Goal: Information Seeking & Learning: Learn about a topic

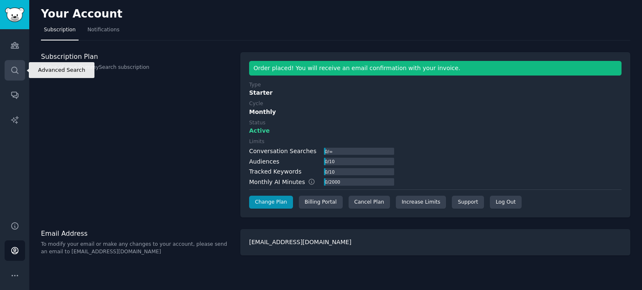
click at [13, 66] on icon "Sidebar" at bounding box center [14, 70] width 9 height 9
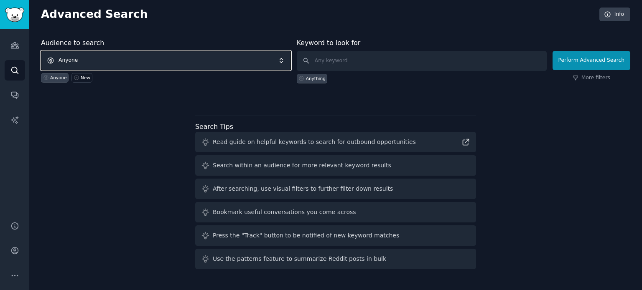
click at [137, 53] on span "Anyone" at bounding box center [166, 60] width 250 height 19
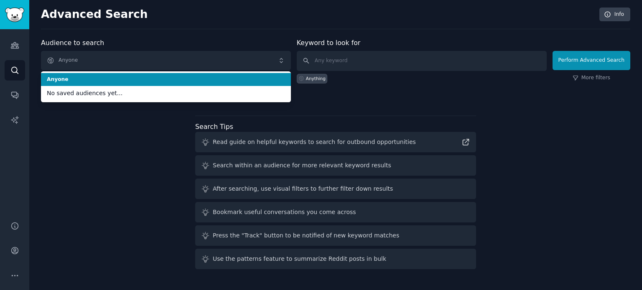
click at [69, 74] on li "Anyone" at bounding box center [166, 79] width 250 height 13
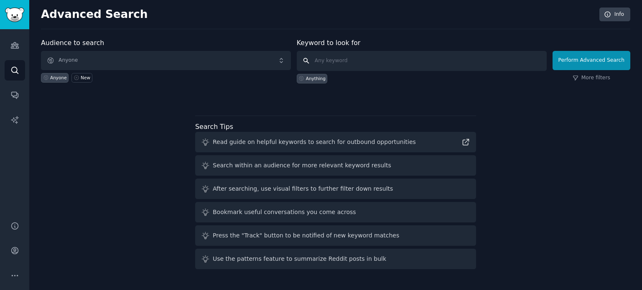
click at [359, 55] on input "text" at bounding box center [422, 61] width 250 height 20
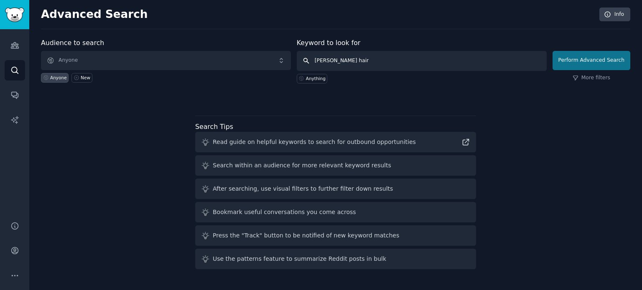
type input "[PERSON_NAME] hair"
click at [582, 63] on button "Perform Advanced Search" at bounding box center [591, 60] width 78 height 19
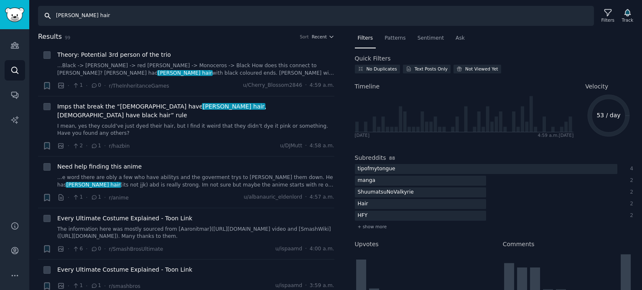
drag, startPoint x: 106, startPoint y: 18, endPoint x: 24, endPoint y: 20, distance: 81.9
click at [24, 20] on div "Audiences Search Conversations AI Reports Help Account More Search white hair F…" at bounding box center [321, 145] width 642 height 290
paste input "text"
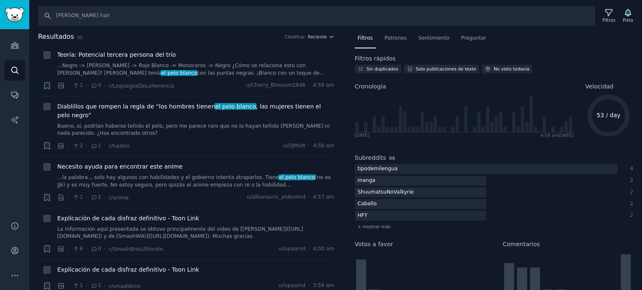
click at [140, 38] on h2 "Resultados 99 Clasificar Reciente" at bounding box center [186, 37] width 296 height 10
drag, startPoint x: 106, startPoint y: 18, endPoint x: 13, endPoint y: 15, distance: 92.8
click at [13, 15] on div "Audiences Audiencias Buscar Conversaciones Informes de IA Ayuda Cuenta Más Busc…" at bounding box center [321, 145] width 642 height 290
type input "canas"
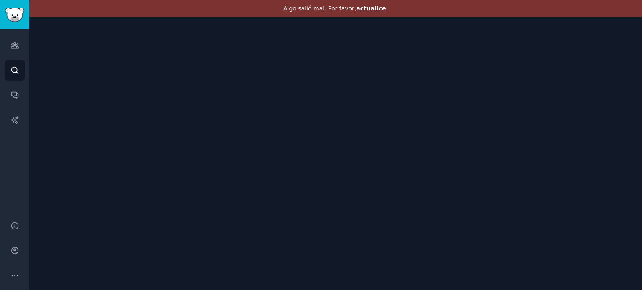
click at [370, 8] on font "actualice" at bounding box center [371, 8] width 30 height 7
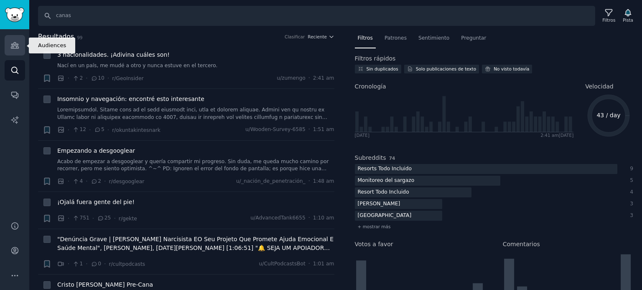
click at [18, 46] on icon "Barra lateral" at bounding box center [14, 45] width 9 height 9
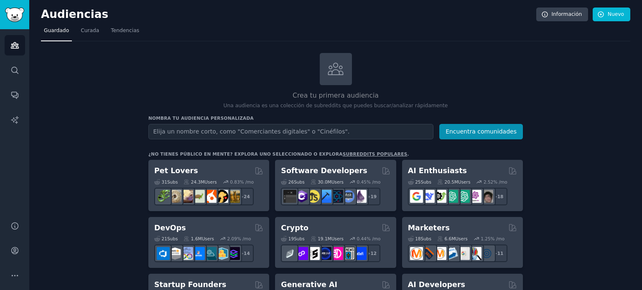
click at [271, 130] on input "text" at bounding box center [290, 131] width 285 height 15
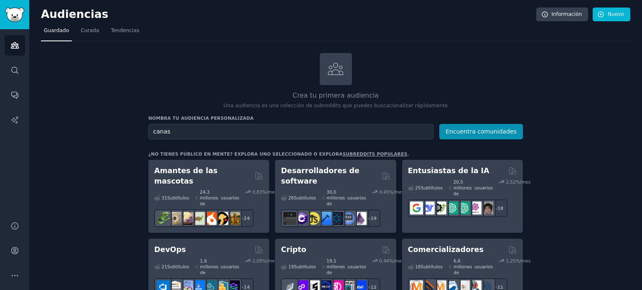
type input "canas"
click at [439, 124] on button "Encuentra comunidades" at bounding box center [481, 131] width 84 height 15
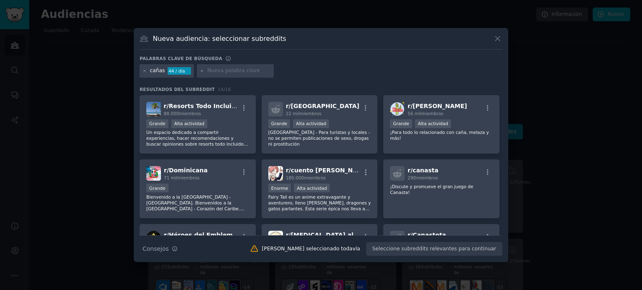
click at [501, 35] on icon at bounding box center [497, 38] width 9 height 9
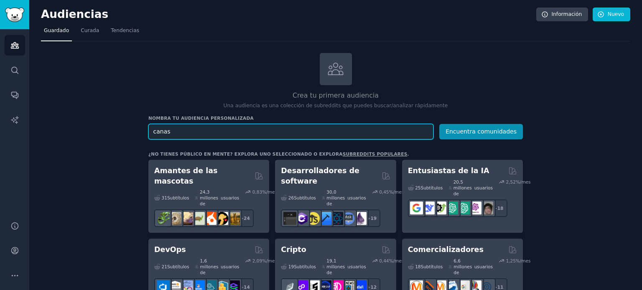
drag, startPoint x: 194, startPoint y: 132, endPoint x: 59, endPoint y: 134, distance: 135.4
paste input "[PERSON_NAME] hair"
type input "[PERSON_NAME] hair"
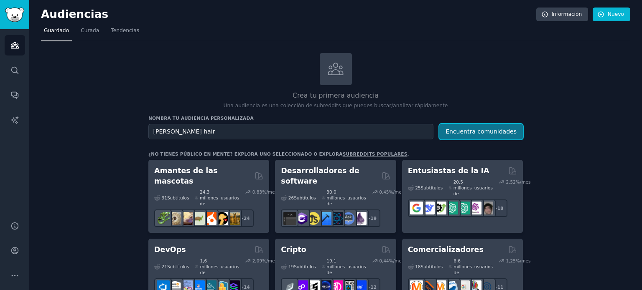
click at [495, 134] on font "Encuentra comunidades" at bounding box center [480, 131] width 71 height 7
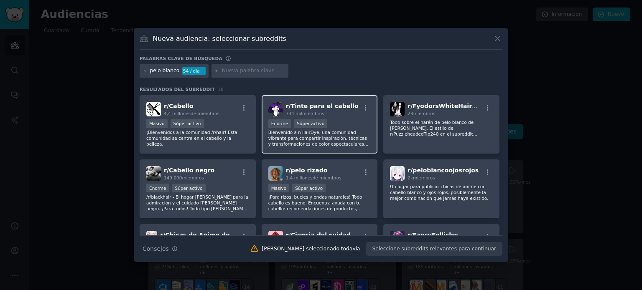
click at [323, 105] on font "Tinte para el cabello" at bounding box center [325, 106] width 68 height 7
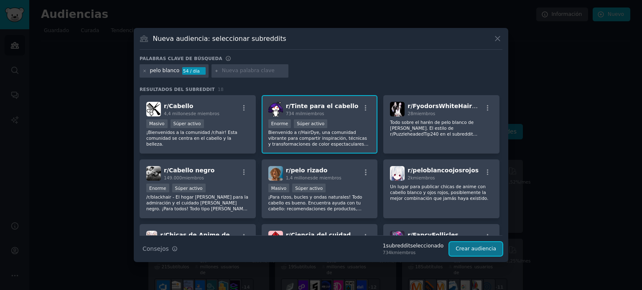
click at [470, 244] on button "Crear audiencia" at bounding box center [475, 249] width 53 height 14
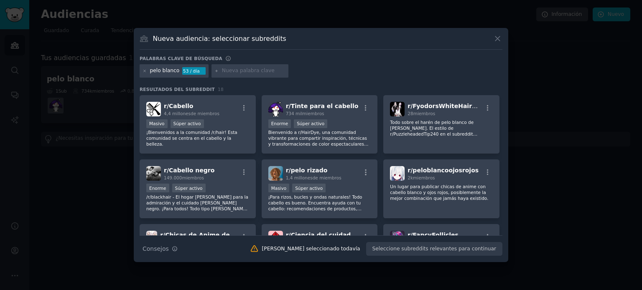
click at [499, 40] on icon at bounding box center [497, 38] width 9 height 9
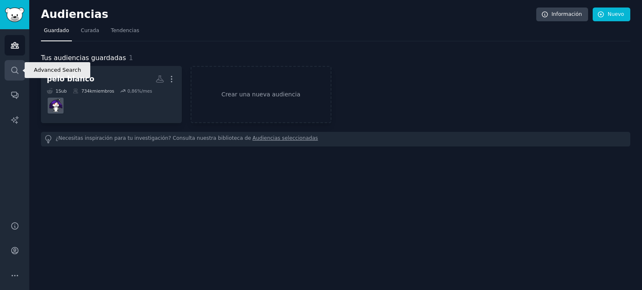
click at [10, 69] on icon "Barra lateral" at bounding box center [14, 70] width 9 height 9
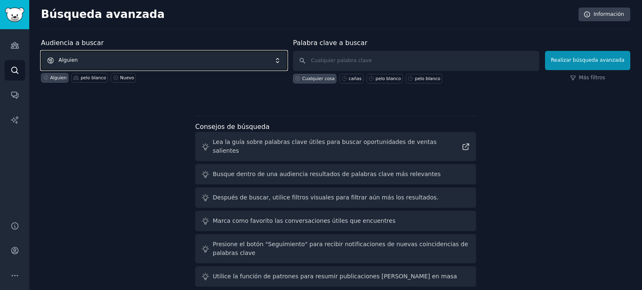
click at [150, 53] on span "Alguien" at bounding box center [164, 60] width 246 height 19
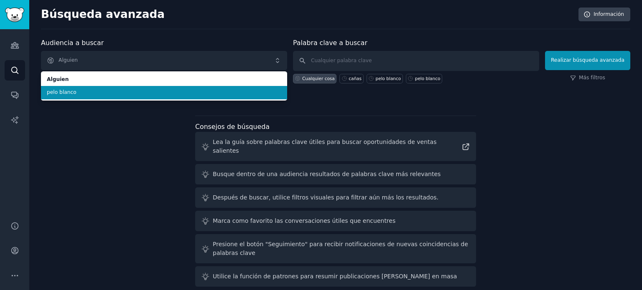
click at [83, 89] on span "pelo blanco" at bounding box center [164, 93] width 234 height 8
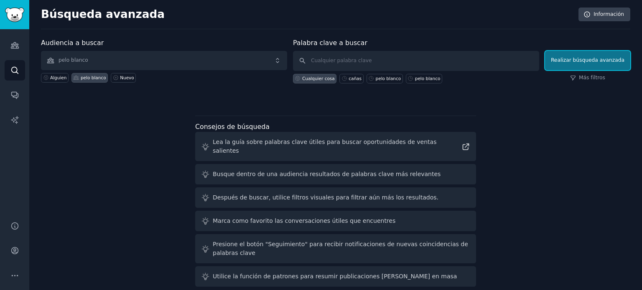
click at [574, 63] on font "Realizar búsqueda avanzada" at bounding box center [588, 60] width 74 height 6
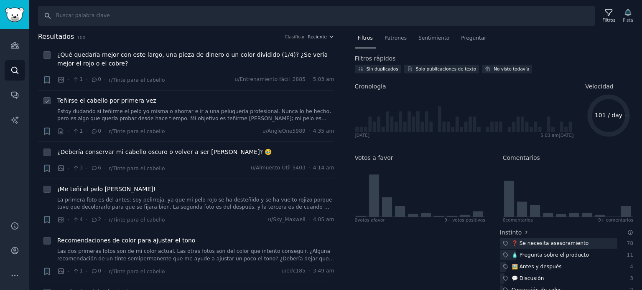
click at [101, 100] on font "Teñirse el cabello por primera vez" at bounding box center [106, 100] width 99 height 7
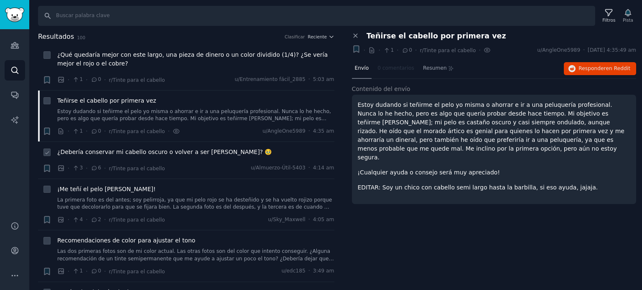
click at [203, 157] on div "¿Debería conservar mi cabello oscuro o volver a ser [PERSON_NAME]? 🥹" at bounding box center [195, 154] width 277 height 12
click at [191, 147] on li "+ ¿Debería conservar mi cabello oscuro o volver a ser [PERSON_NAME]? 🥹 · 3 · 6 …" at bounding box center [186, 160] width 296 height 37
click at [491, 95] on div "Estoy dudando si teñirme el pelo yo misma o ahorrar e ir a una peluquería profe…" at bounding box center [494, 149] width 285 height 109
click at [21, 97] on link "Conversaciones" at bounding box center [15, 95] width 20 height 20
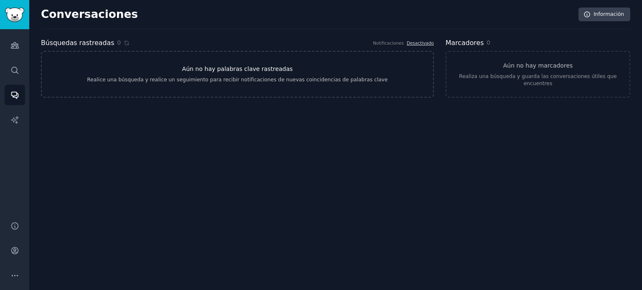
click at [209, 71] on font "Aún no hay palabras clave rastreadas" at bounding box center [237, 69] width 111 height 7
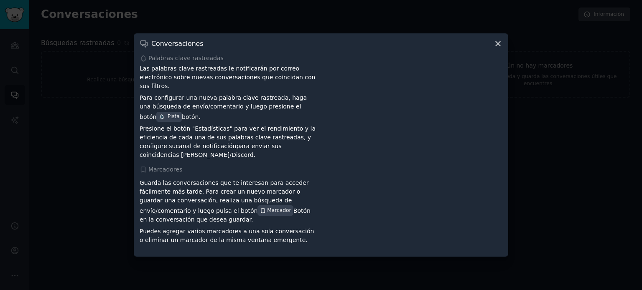
click at [495, 48] on icon at bounding box center [497, 43] width 9 height 9
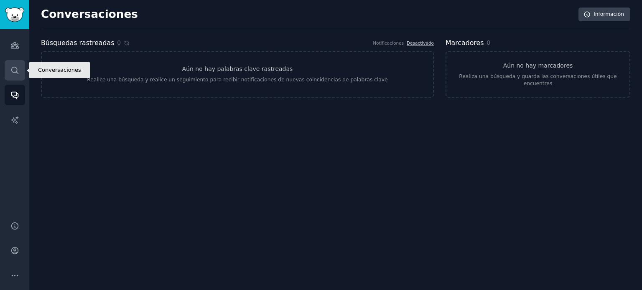
click at [13, 66] on icon "Barra lateral" at bounding box center [14, 70] width 9 height 9
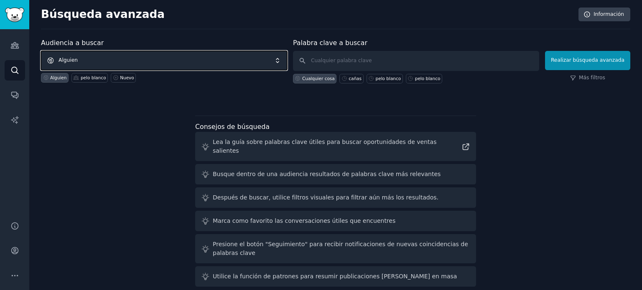
click at [112, 52] on span "Alguien" at bounding box center [164, 60] width 246 height 19
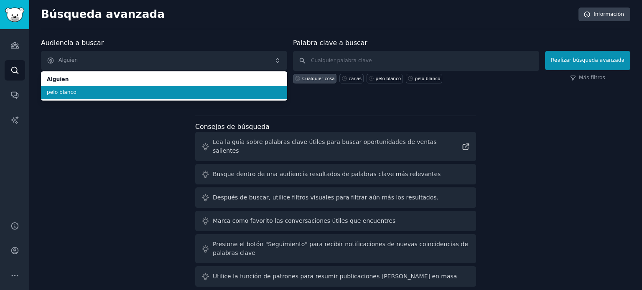
click at [62, 93] on font "pelo blanco" at bounding box center [62, 92] width 30 height 6
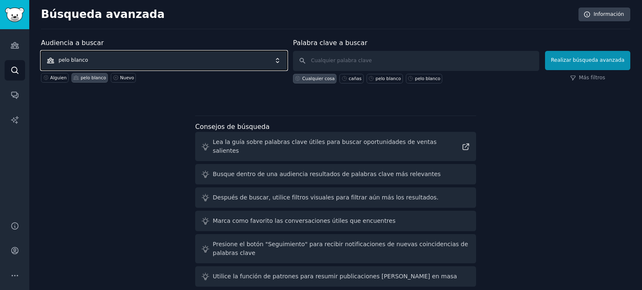
click at [122, 61] on span "pelo blanco" at bounding box center [164, 60] width 246 height 19
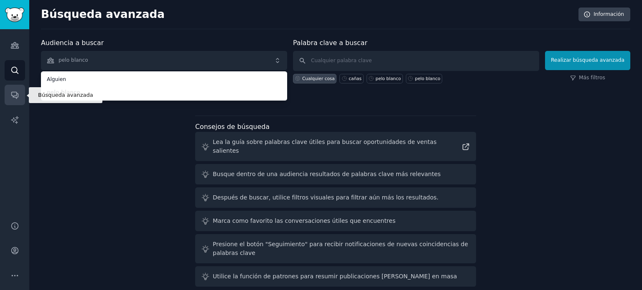
click at [13, 95] on icon "Barra lateral" at bounding box center [14, 95] width 7 height 7
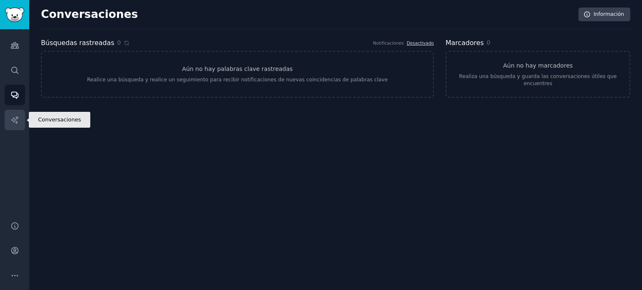
click at [13, 115] on link "Informes de IA" at bounding box center [15, 120] width 20 height 20
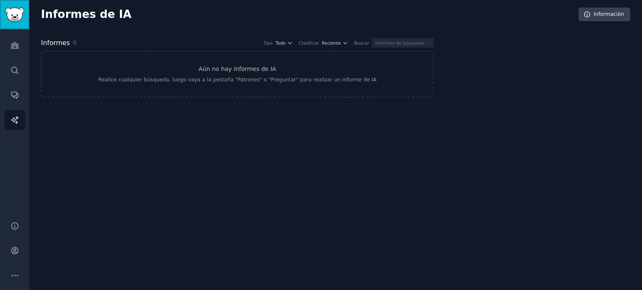
click at [20, 13] on img "Barra lateral" at bounding box center [14, 15] width 19 height 15
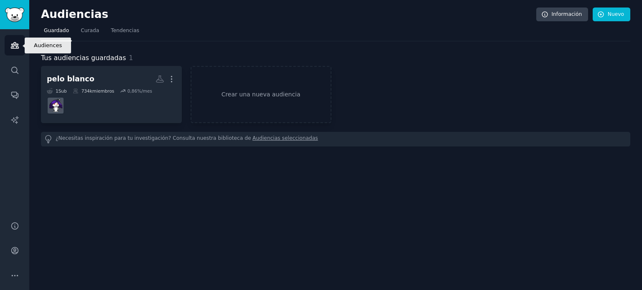
click at [18, 42] on icon "Barra lateral" at bounding box center [14, 45] width 9 height 9
click at [14, 50] on link "Audiencias" at bounding box center [15, 45] width 20 height 20
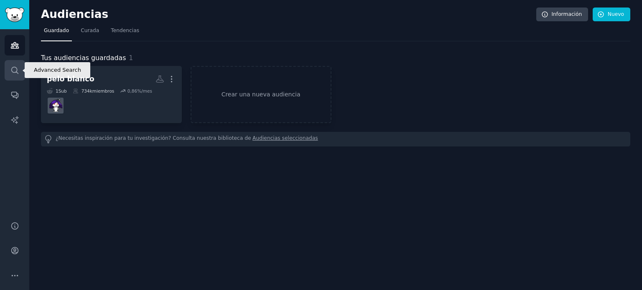
click at [13, 67] on icon "Barra lateral" at bounding box center [14, 70] width 9 height 9
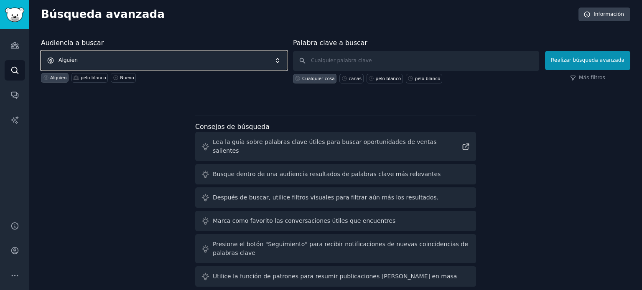
click at [211, 61] on span "Alguien" at bounding box center [164, 60] width 246 height 19
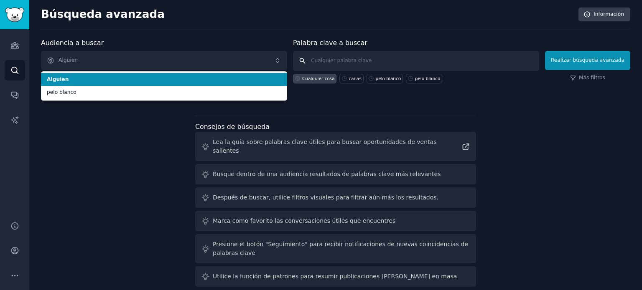
click at [344, 65] on input "text" at bounding box center [416, 61] width 246 height 20
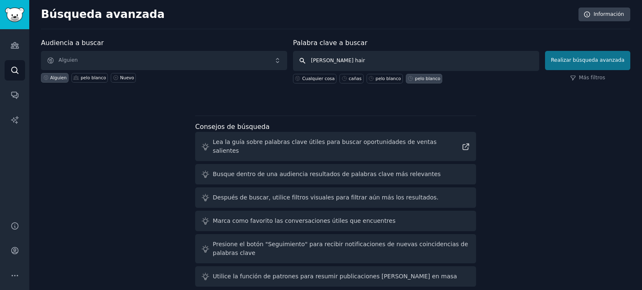
type input "[PERSON_NAME] hair"
click at [595, 60] on font "Realizar búsqueda avanzada" at bounding box center [588, 60] width 74 height 6
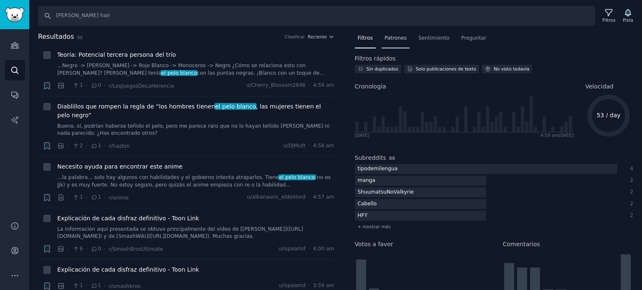
click at [401, 40] on font "Patrones" at bounding box center [395, 38] width 22 height 6
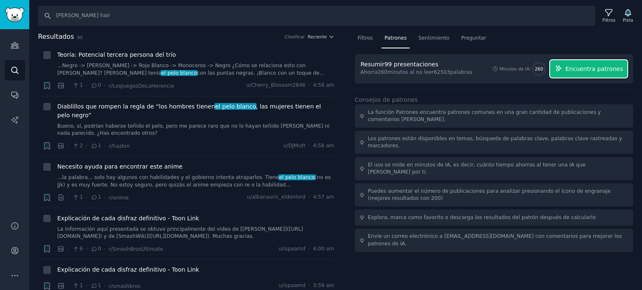
click at [578, 66] on font "Encuentra patrones" at bounding box center [594, 69] width 58 height 7
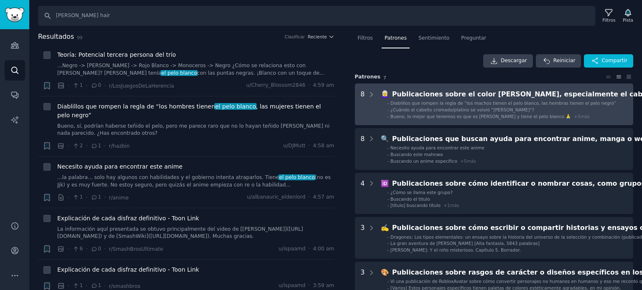
click at [406, 94] on font "Publicaciones sobre el color [PERSON_NAME], especialmente el cabello blanco o g…" at bounding box center [550, 94] width 316 height 8
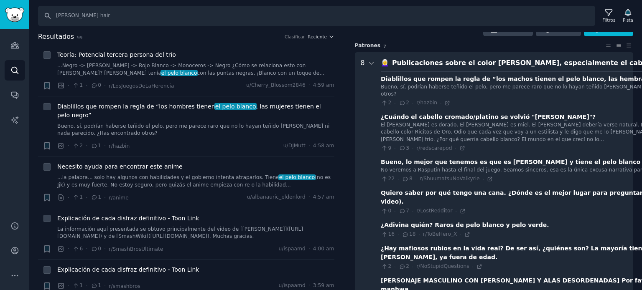
scroll to position [52, 0]
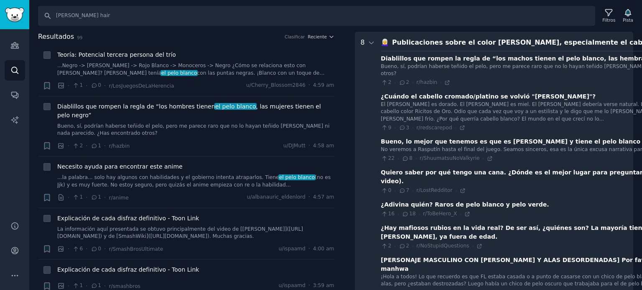
click at [420, 47] on div "Publicaciones sobre el color [PERSON_NAME], especialmente el cabello blanco o g…" at bounding box center [550, 43] width 316 height 10
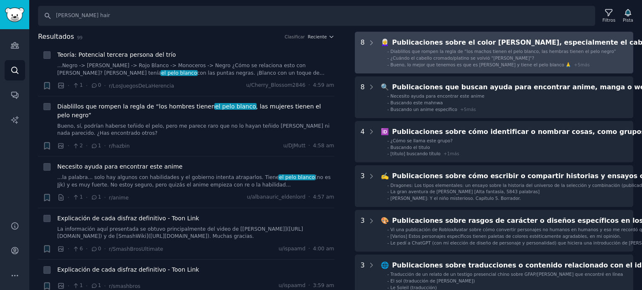
scroll to position [0, 0]
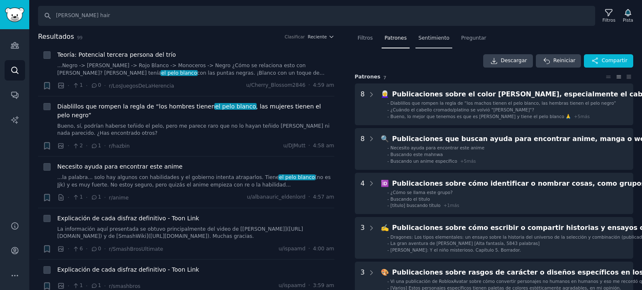
click at [423, 36] on font "Sentimiento" at bounding box center [433, 38] width 31 height 6
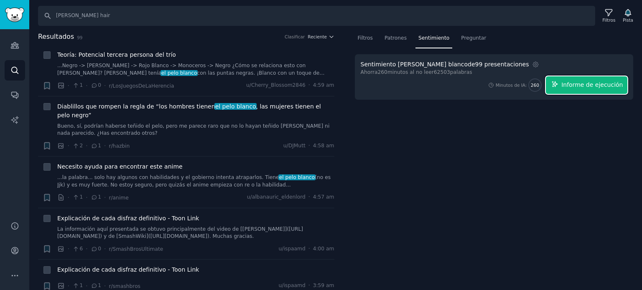
click at [580, 86] on font "Informe de ejecución" at bounding box center [591, 84] width 61 height 7
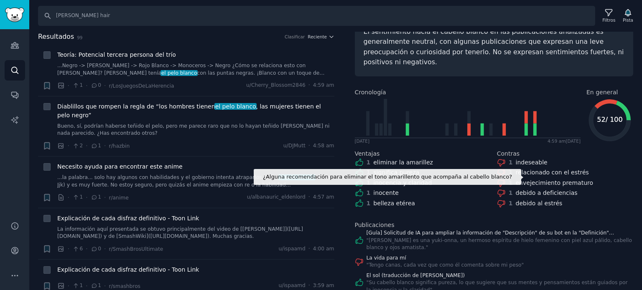
scroll to position [65, 0]
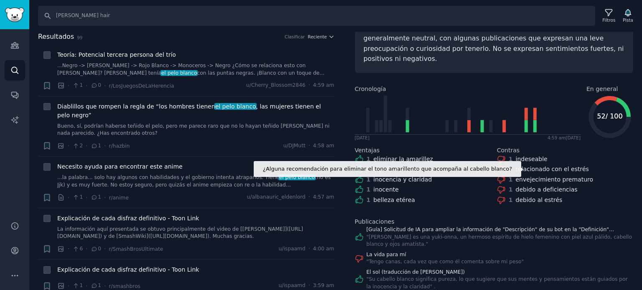
click at [523, 176] on font "envejecimiento prematuro" at bounding box center [555, 179] width 78 height 7
click at [520, 176] on font "envejecimiento prematuro" at bounding box center [555, 179] width 78 height 7
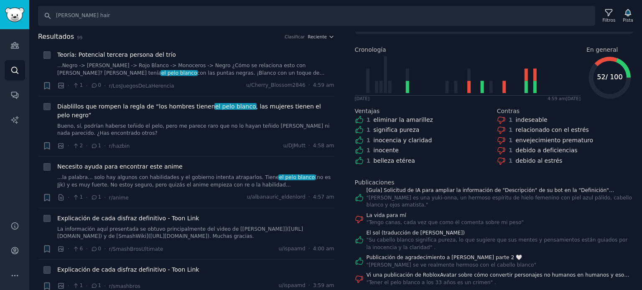
scroll to position [0, 0]
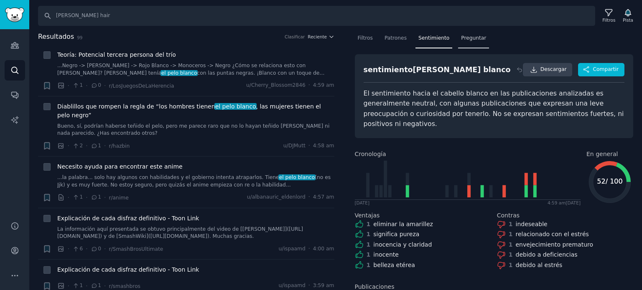
click at [468, 43] on div "Preguntar" at bounding box center [473, 40] width 31 height 17
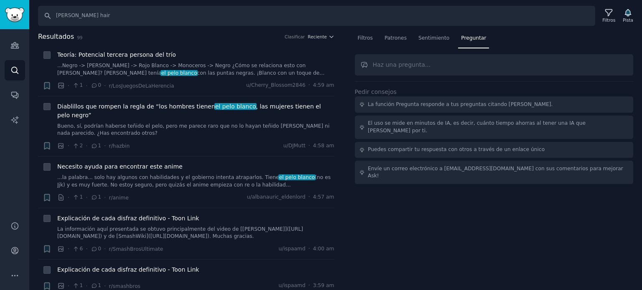
click at [421, 71] on input "text" at bounding box center [494, 64] width 279 height 21
type input "g"
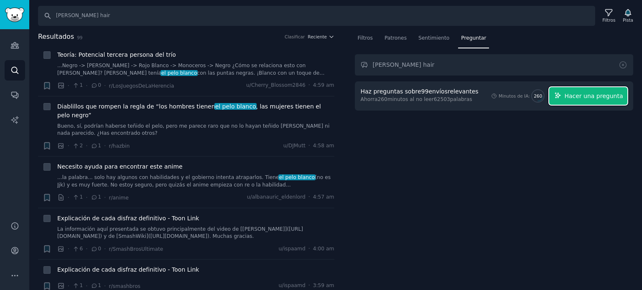
click at [583, 96] on font "Hacer una pregunta" at bounding box center [593, 96] width 58 height 7
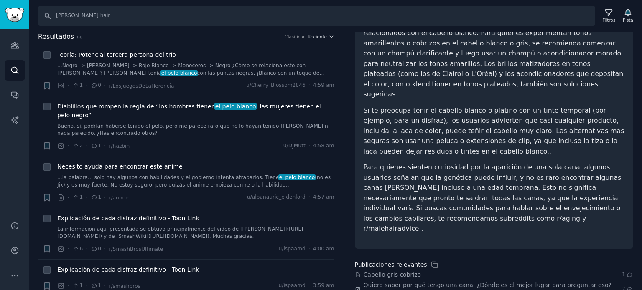
scroll to position [98, 0]
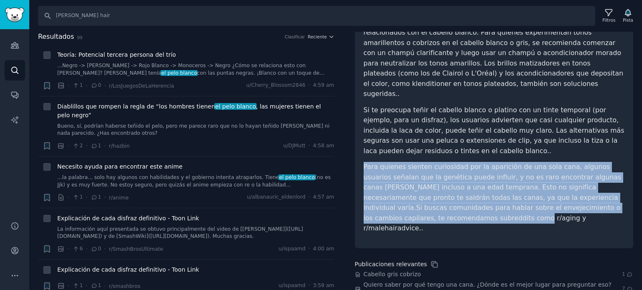
drag, startPoint x: 359, startPoint y: 157, endPoint x: 608, endPoint y: 193, distance: 251.7
click at [608, 193] on div "pelo blanco Compartir Varios usuarios [PERSON_NAME] han comentado problemas y p…" at bounding box center [494, 115] width 279 height 265
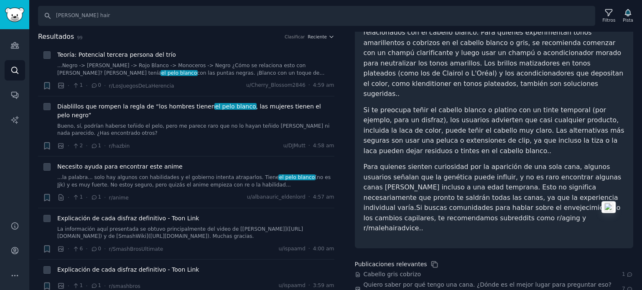
click at [493, 210] on p "Para quienes sienten curiosidad por la aparición de una sola cana, algunos usua…" at bounding box center [494, 198] width 261 height 72
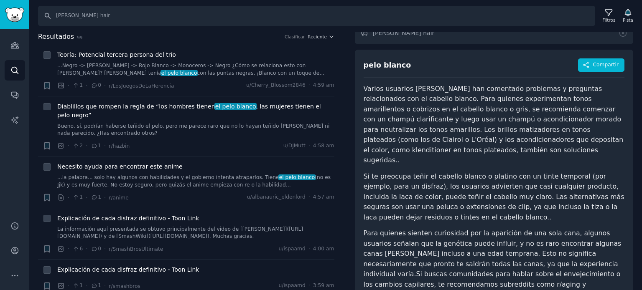
scroll to position [0, 0]
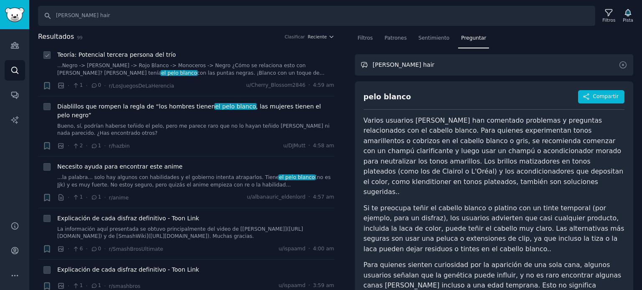
drag, startPoint x: 421, startPoint y: 69, endPoint x: 317, endPoint y: 60, distance: 104.0
click at [317, 60] on div "Resultados 99 Clasificar Reciente + Teoría: Potencial tercera persona del trío …" at bounding box center [335, 161] width 613 height 259
type input "CANAS"
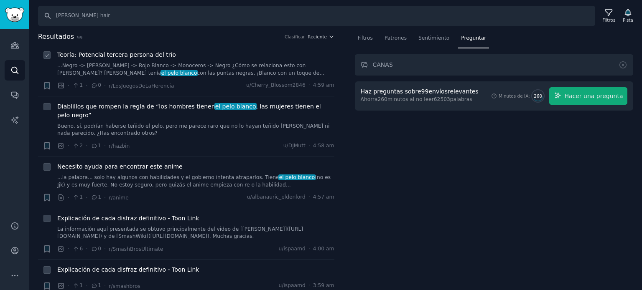
click at [317, 60] on div "Teoría: Potencial tercera persona del trío ...Negro -> [PERSON_NAME] -> Rojo Bl…" at bounding box center [195, 64] width 277 height 26
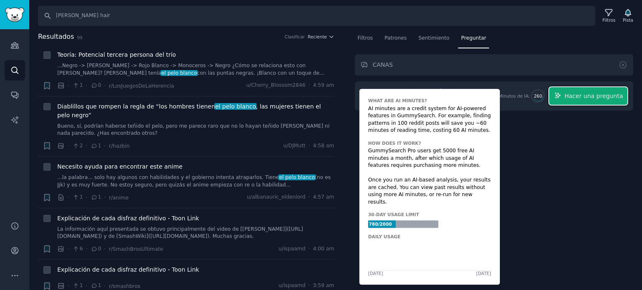
drag, startPoint x: 570, startPoint y: 94, endPoint x: 488, endPoint y: 95, distance: 81.1
click at [488, 95] on body "Audiencias Buscar Conversaciones Informes de IA Ayuda Cuenta Más Buscar [PERSON…" at bounding box center [321, 145] width 642 height 290
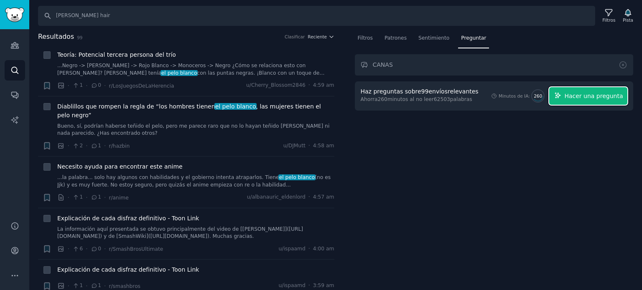
click at [578, 93] on font "Hacer una pregunta" at bounding box center [593, 96] width 58 height 7
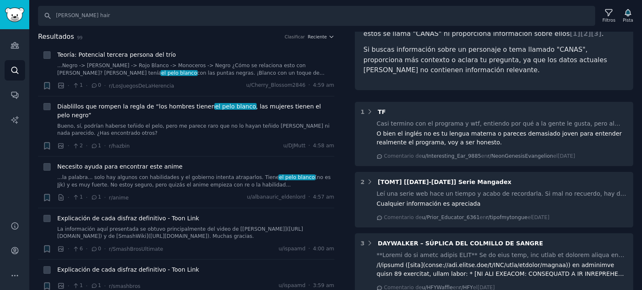
scroll to position [148, 0]
click at [15, 43] on icon "Barra lateral" at bounding box center [14, 45] width 9 height 9
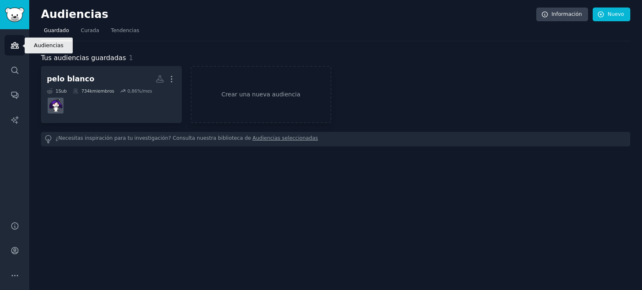
click at [15, 43] on icon "Barra lateral" at bounding box center [15, 46] width 8 height 6
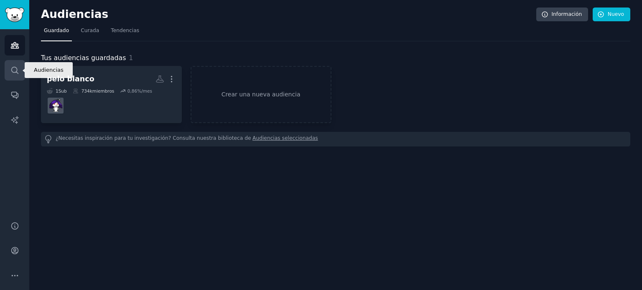
click at [13, 62] on link "Buscar" at bounding box center [15, 70] width 20 height 20
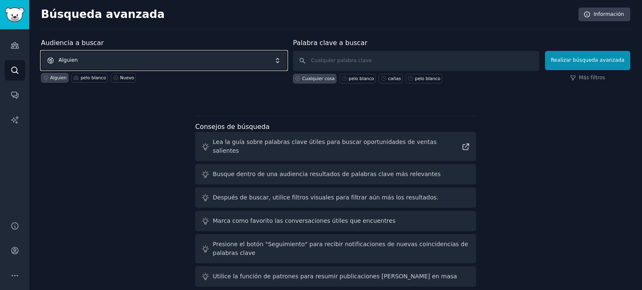
click at [124, 58] on span "Alguien" at bounding box center [164, 60] width 246 height 19
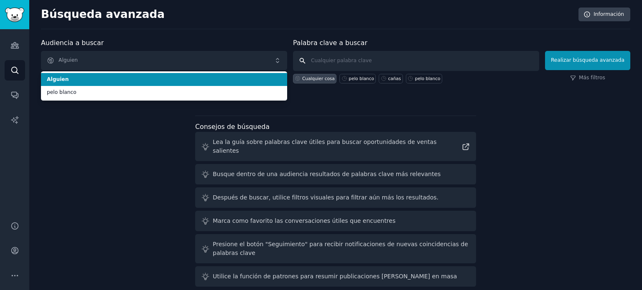
click at [351, 56] on input "text" at bounding box center [416, 61] width 246 height 20
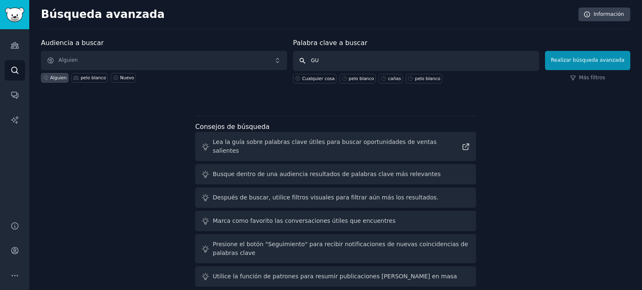
type input "G"
click at [465, 142] on icon at bounding box center [465, 146] width 9 height 9
click at [350, 61] on input "text" at bounding box center [416, 61] width 246 height 20
type input "CANAS"
click button "Realizar búsqueda avanzada" at bounding box center [587, 60] width 85 height 19
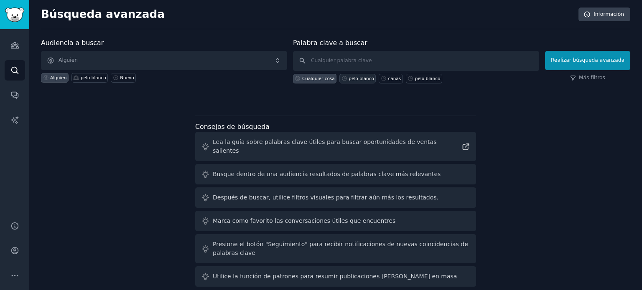
click at [360, 77] on font "pelo blanco" at bounding box center [360, 78] width 25 height 5
type input "[PERSON_NAME] hair"
click at [600, 76] on font "Más filtros" at bounding box center [592, 78] width 26 height 6
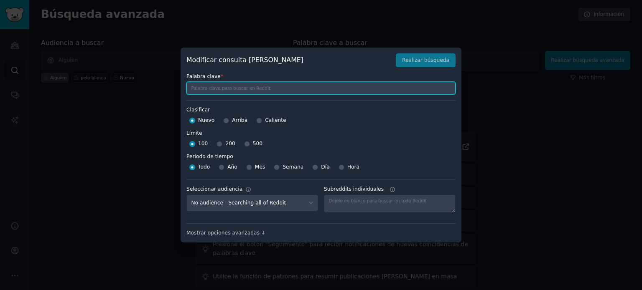
click at [219, 90] on input "text" at bounding box center [320, 88] width 269 height 13
type input "CANAS"
